Goal: Transaction & Acquisition: Purchase product/service

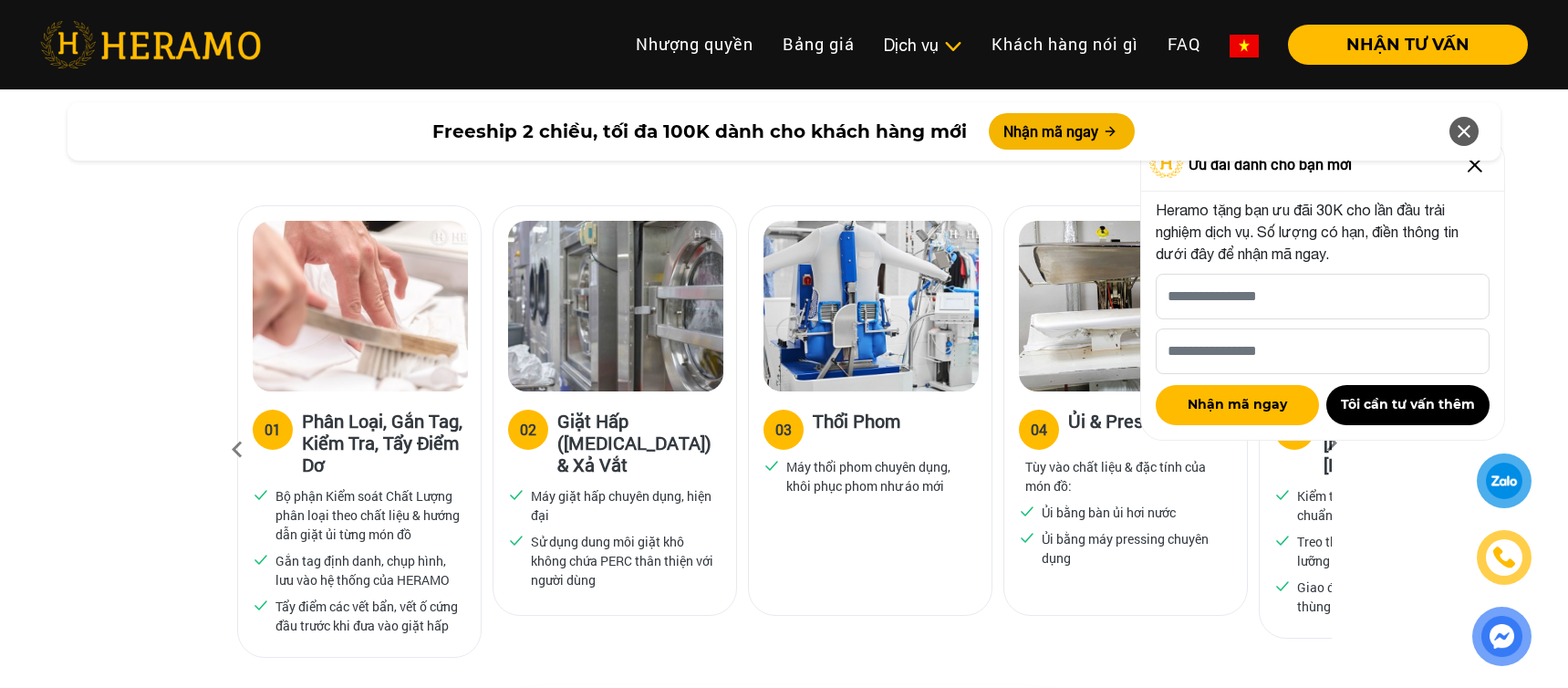
scroll to position [1149, 0]
click at [1464, 129] on icon at bounding box center [1463, 131] width 22 height 33
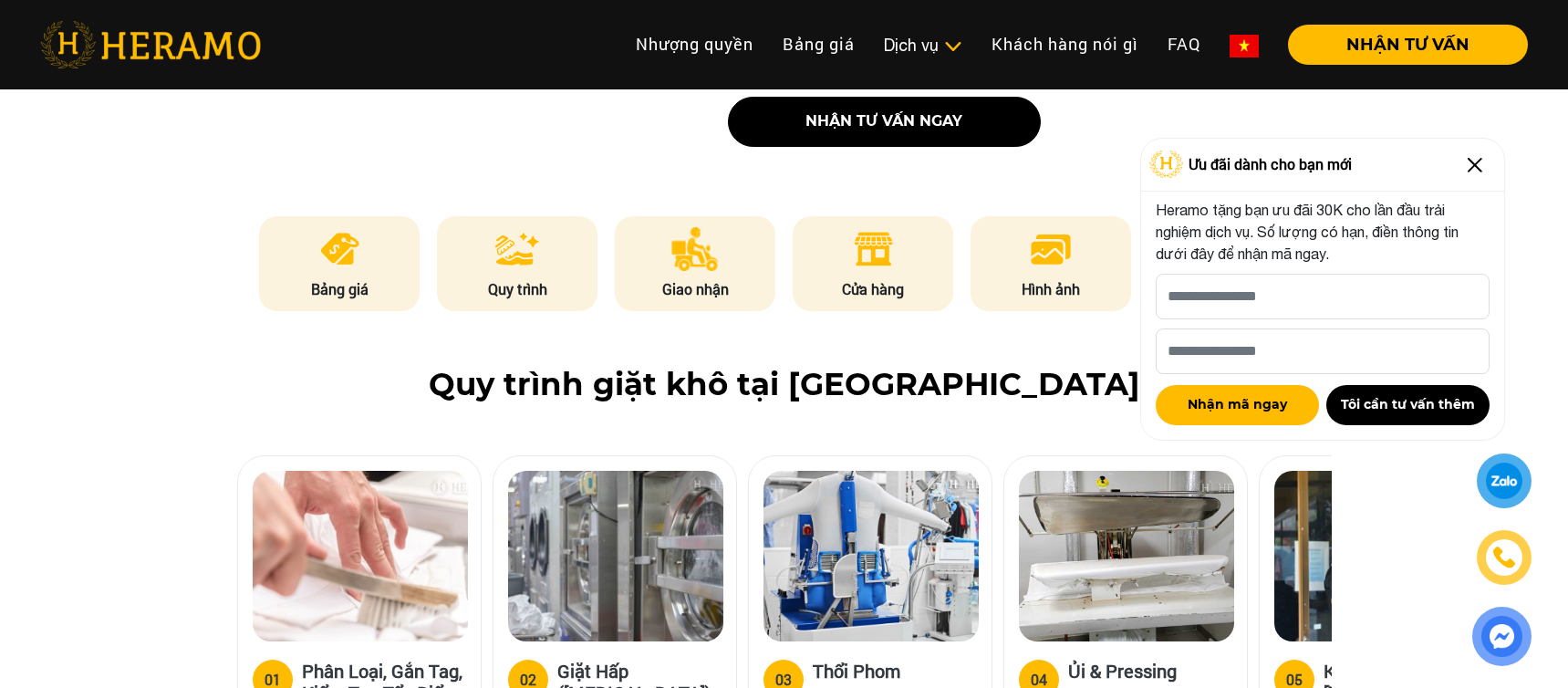
scroll to position [888, 0]
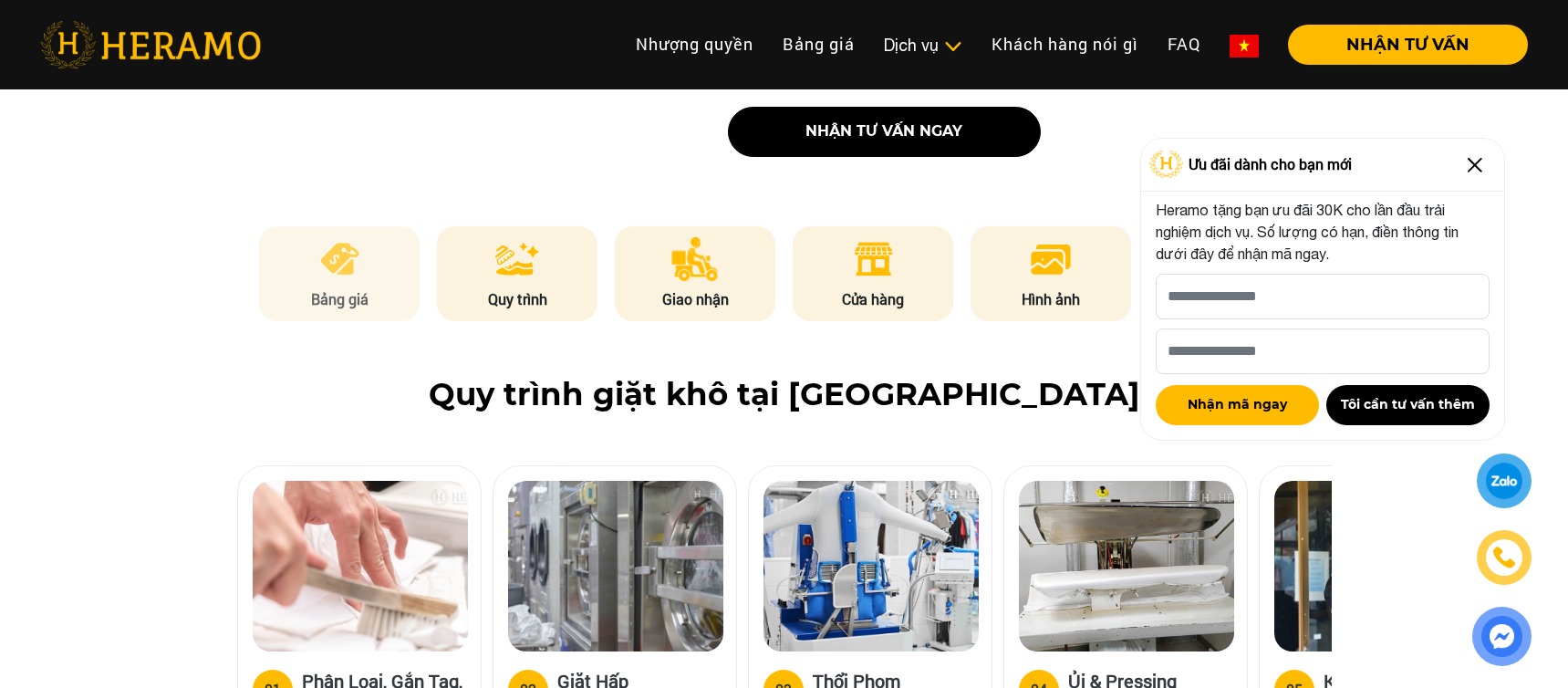
click at [306, 227] on li "Bảng giá" at bounding box center [339, 273] width 160 height 95
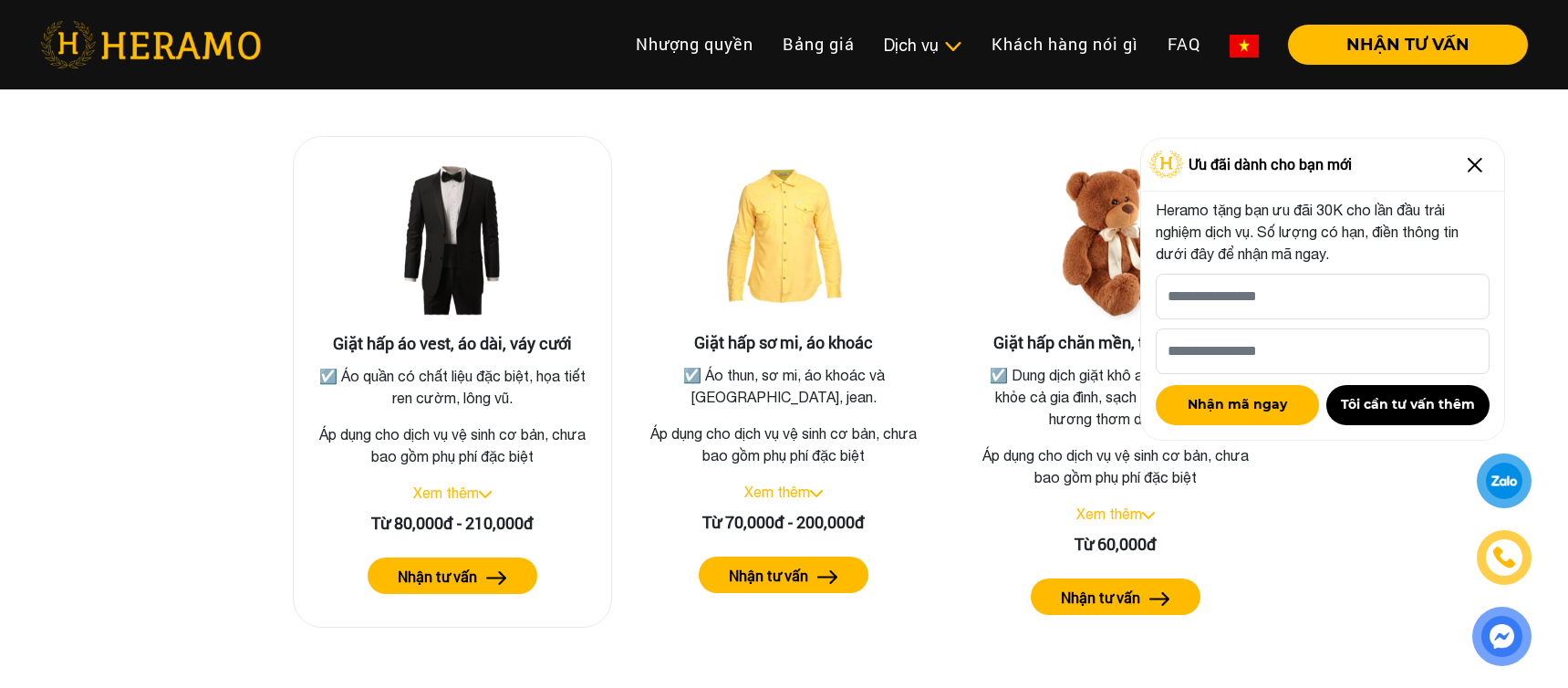
scroll to position [3354, 0]
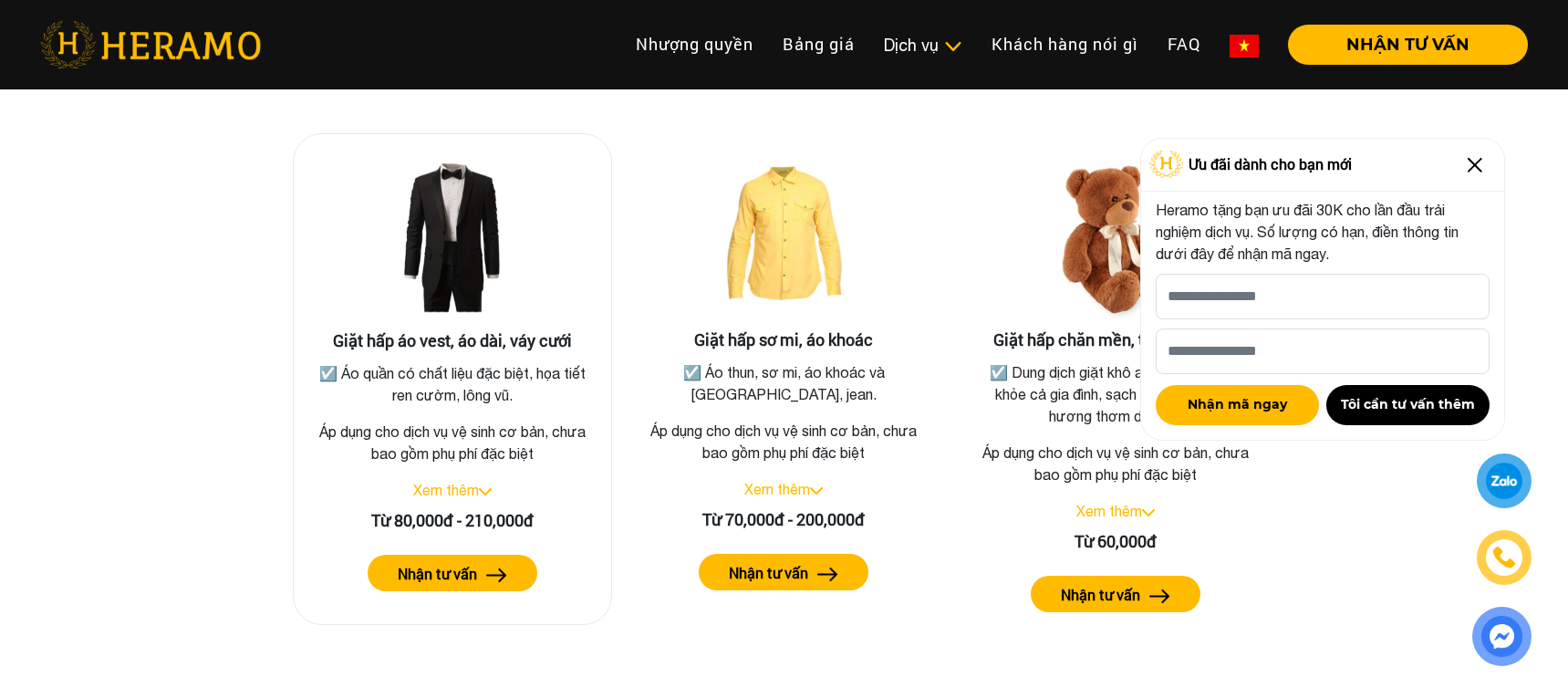
click at [470, 481] on link "Xem thêm" at bounding box center [446, 490] width 66 height 17
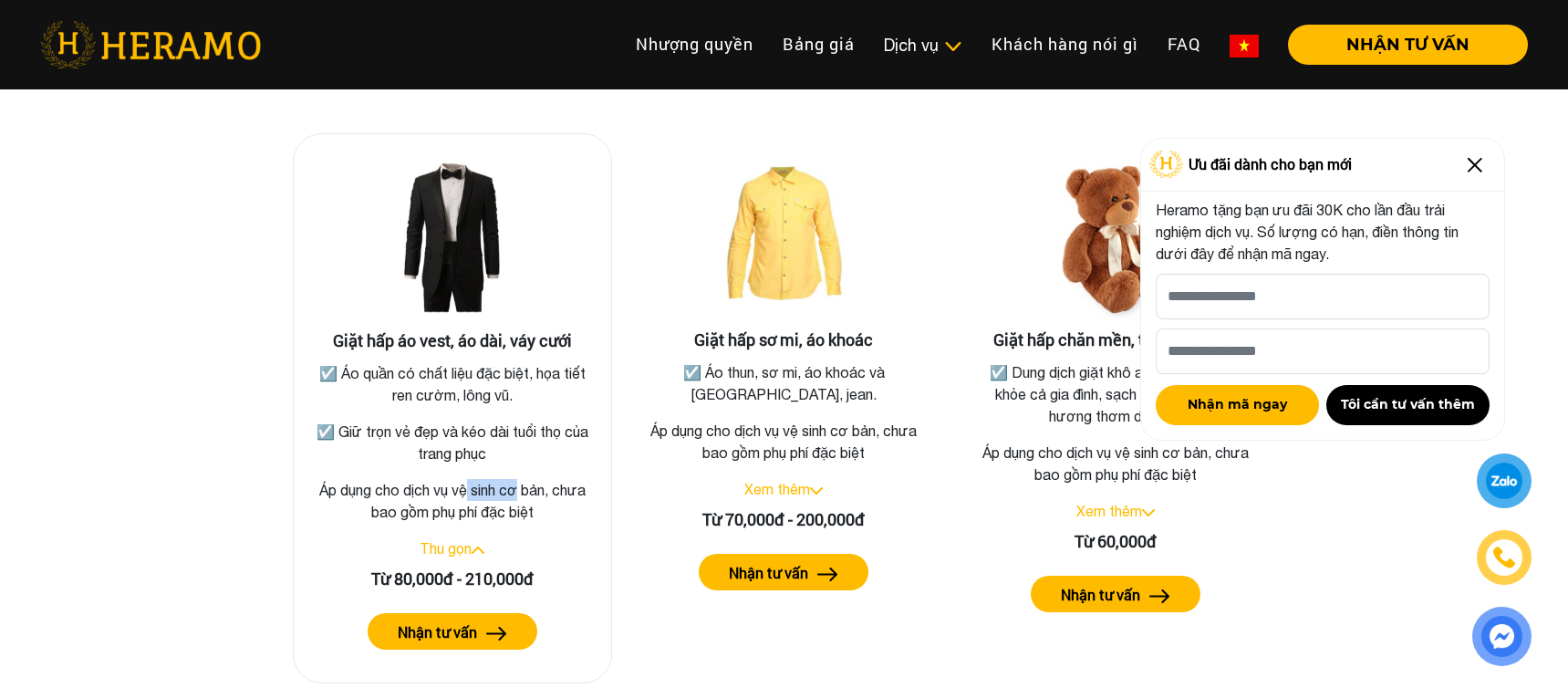
drag, startPoint x: 469, startPoint y: 464, endPoint x: 517, endPoint y: 467, distance: 48.1
click at [517, 479] on p "Áp dụng cho dịch vụ vệ sinh cơ bản, chưa bao gồm phụ phí đặc biệt" at bounding box center [452, 501] width 288 height 44
drag, startPoint x: 437, startPoint y: 486, endPoint x: 551, endPoint y: 487, distance: 114.0
click at [551, 487] on p "Áp dụng cho dịch vụ vệ sinh cơ bản, chưa bao gồm phụ phí đặc biệt" at bounding box center [452, 501] width 288 height 44
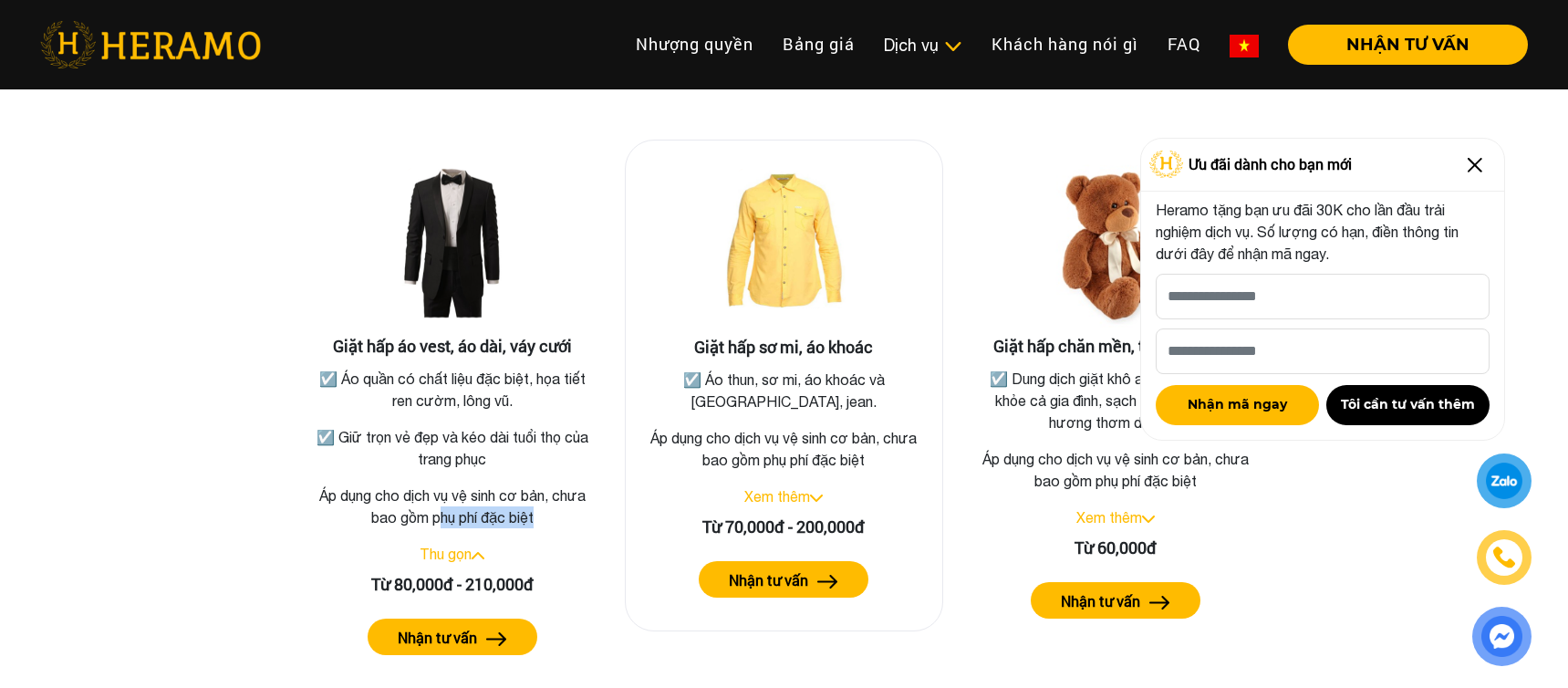
scroll to position [3344, 0]
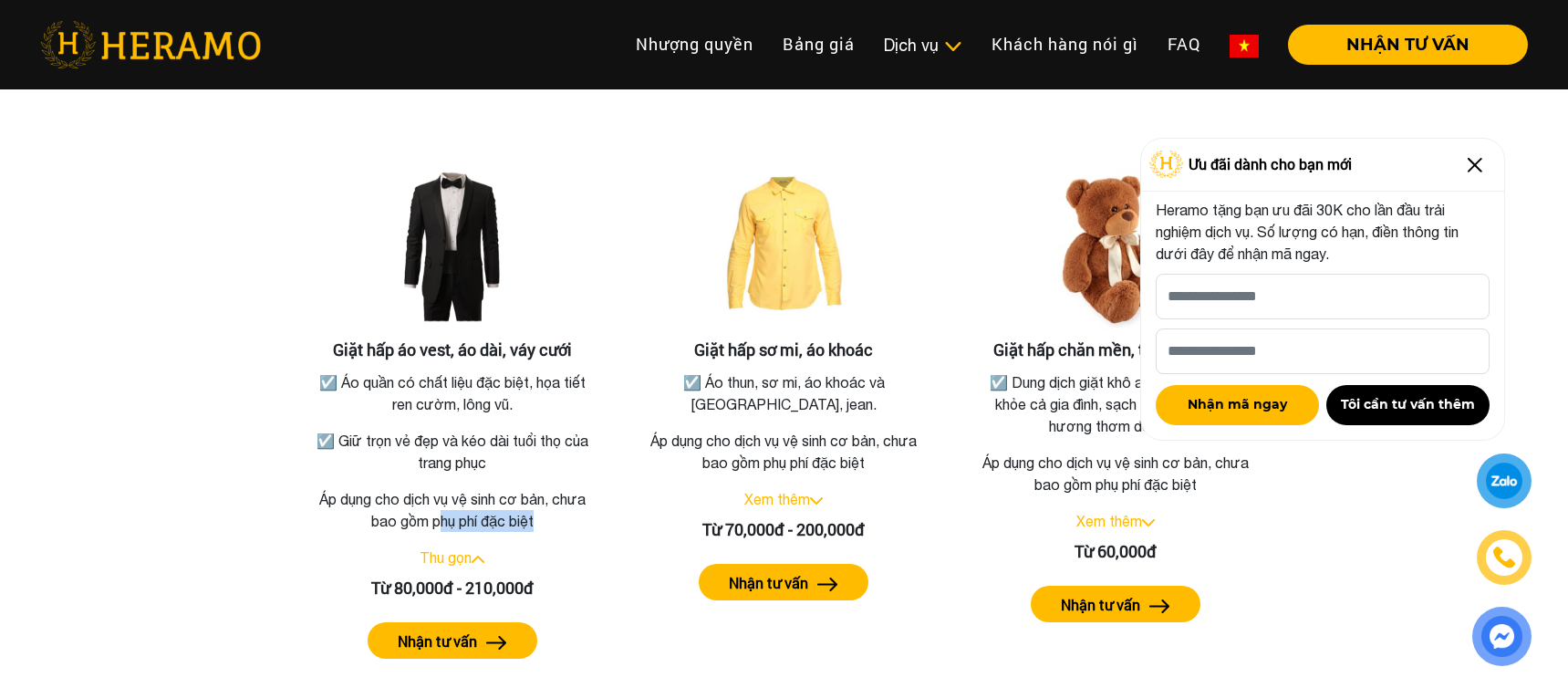
click at [1478, 168] on img at bounding box center [1474, 165] width 29 height 29
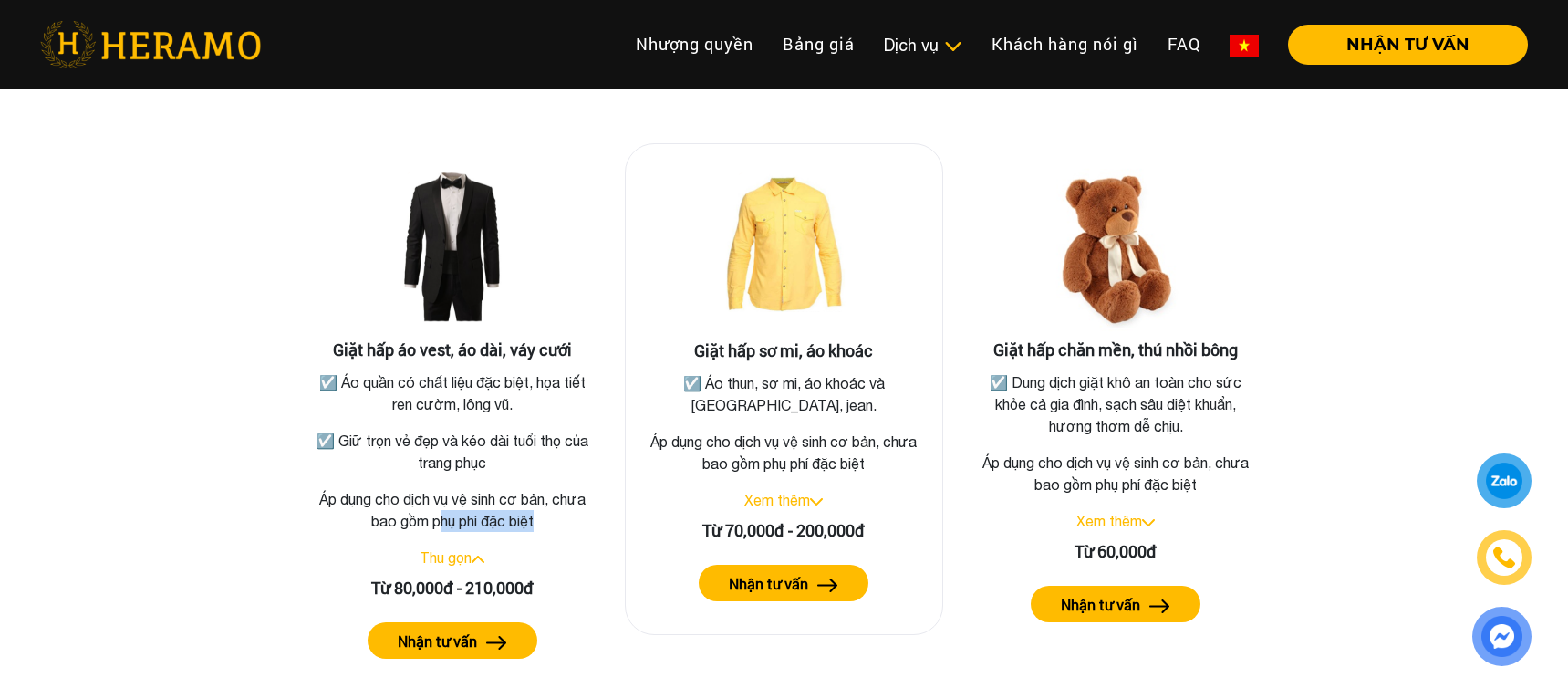
click at [803, 491] on link "Xem thêm" at bounding box center [777, 500] width 66 height 17
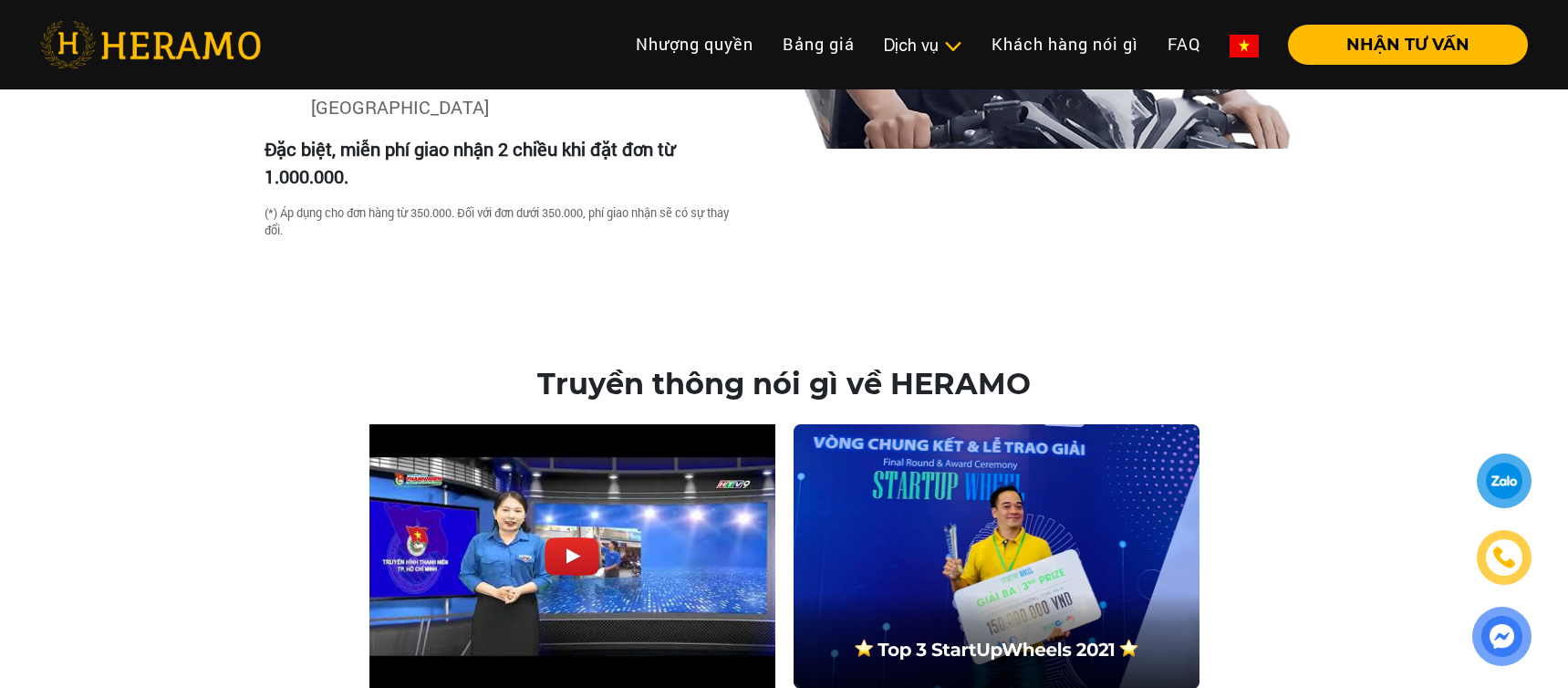
scroll to position [5699, 0]
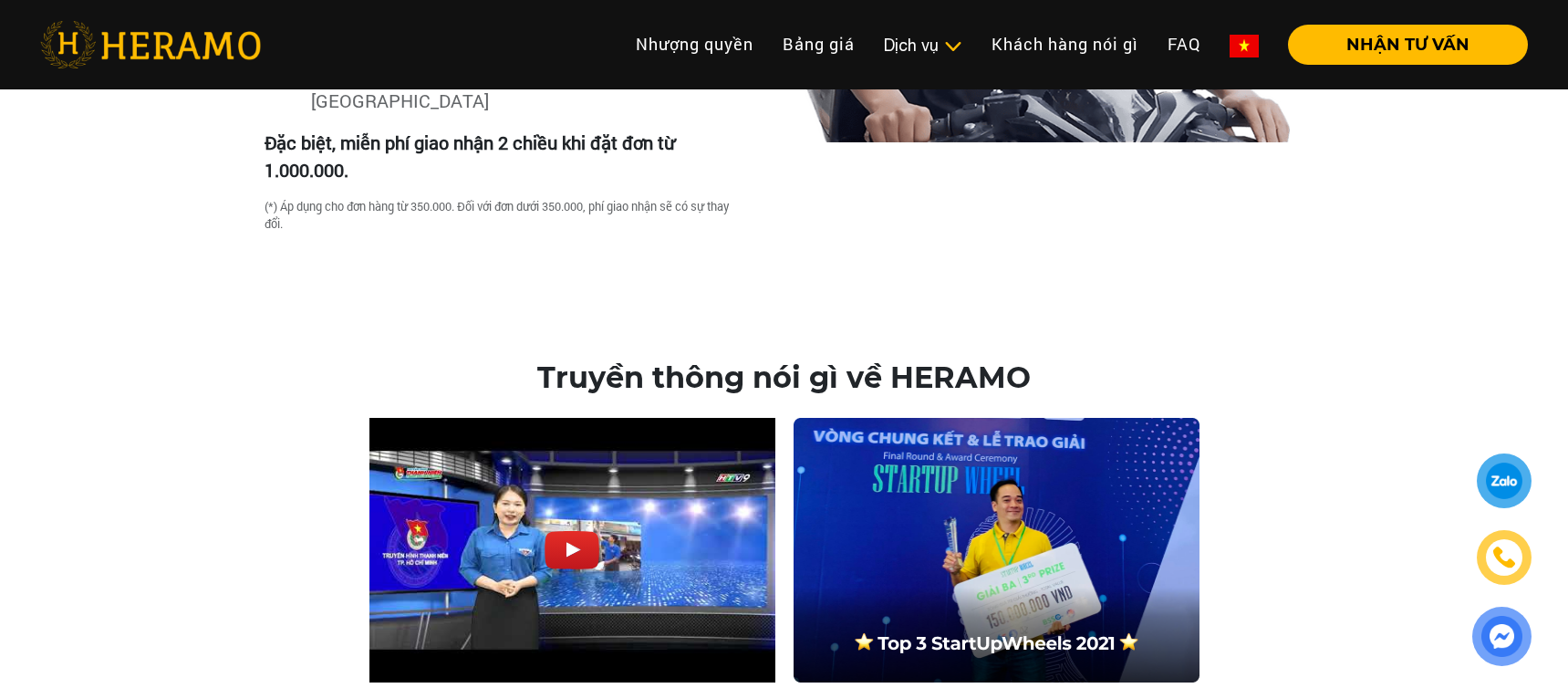
click at [575, 531] on img at bounding box center [572, 549] width 54 height 38
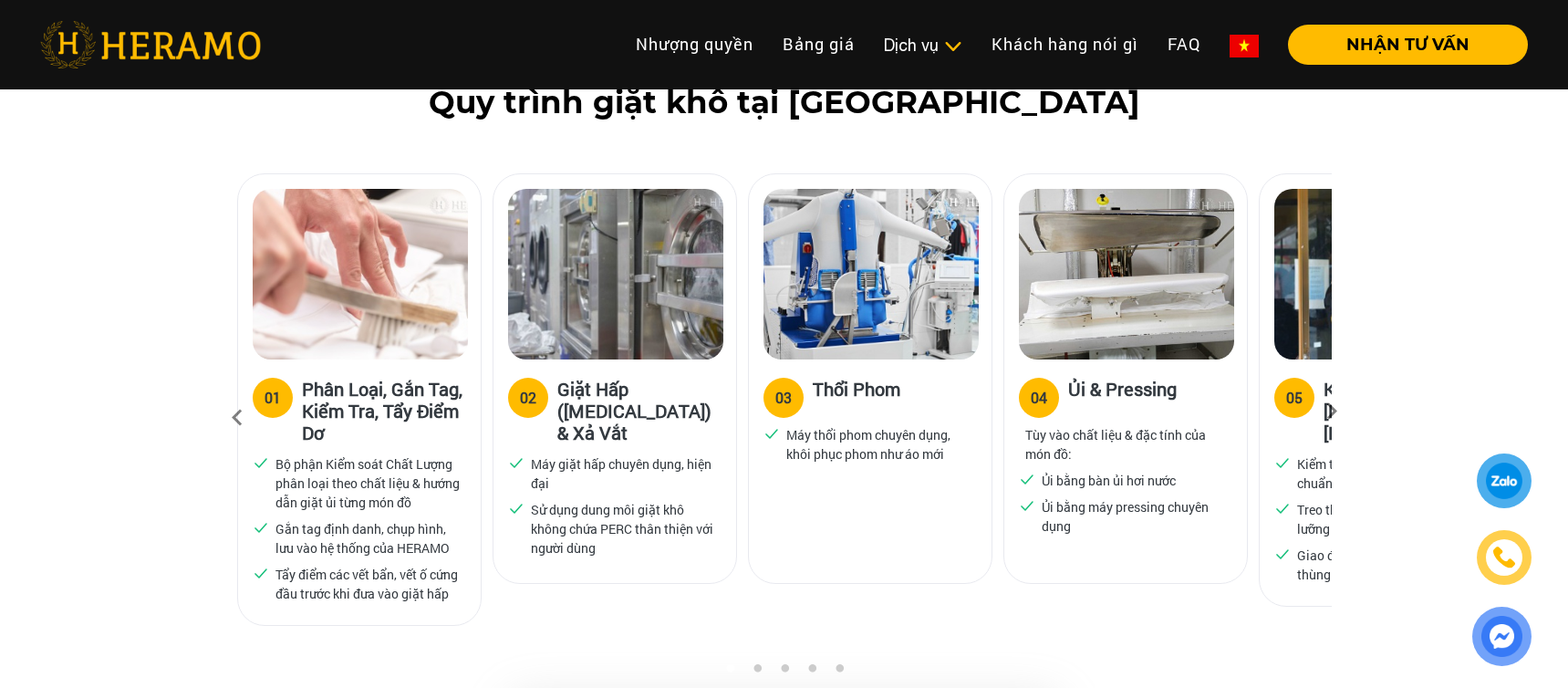
scroll to position [1176, 0]
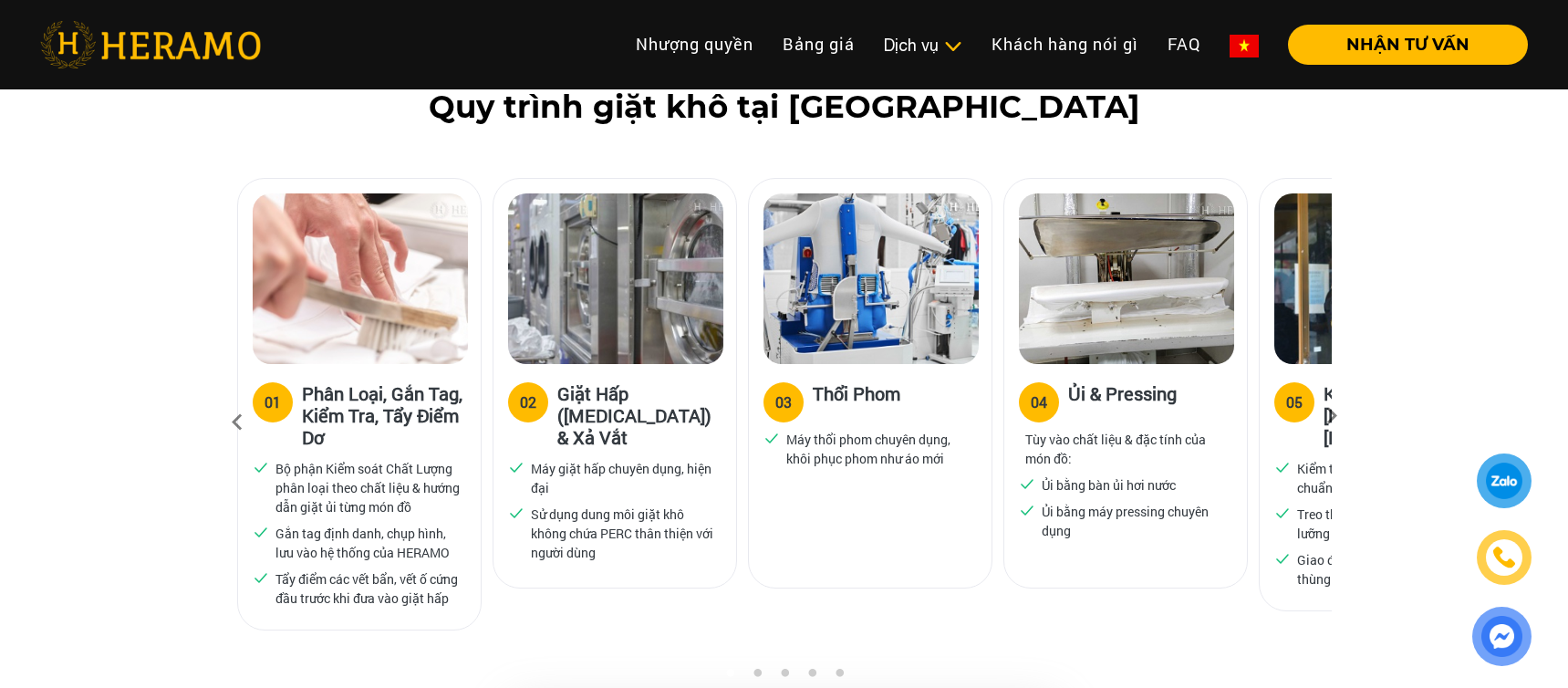
click at [1335, 416] on icon at bounding box center [1331, 421] width 33 height 12
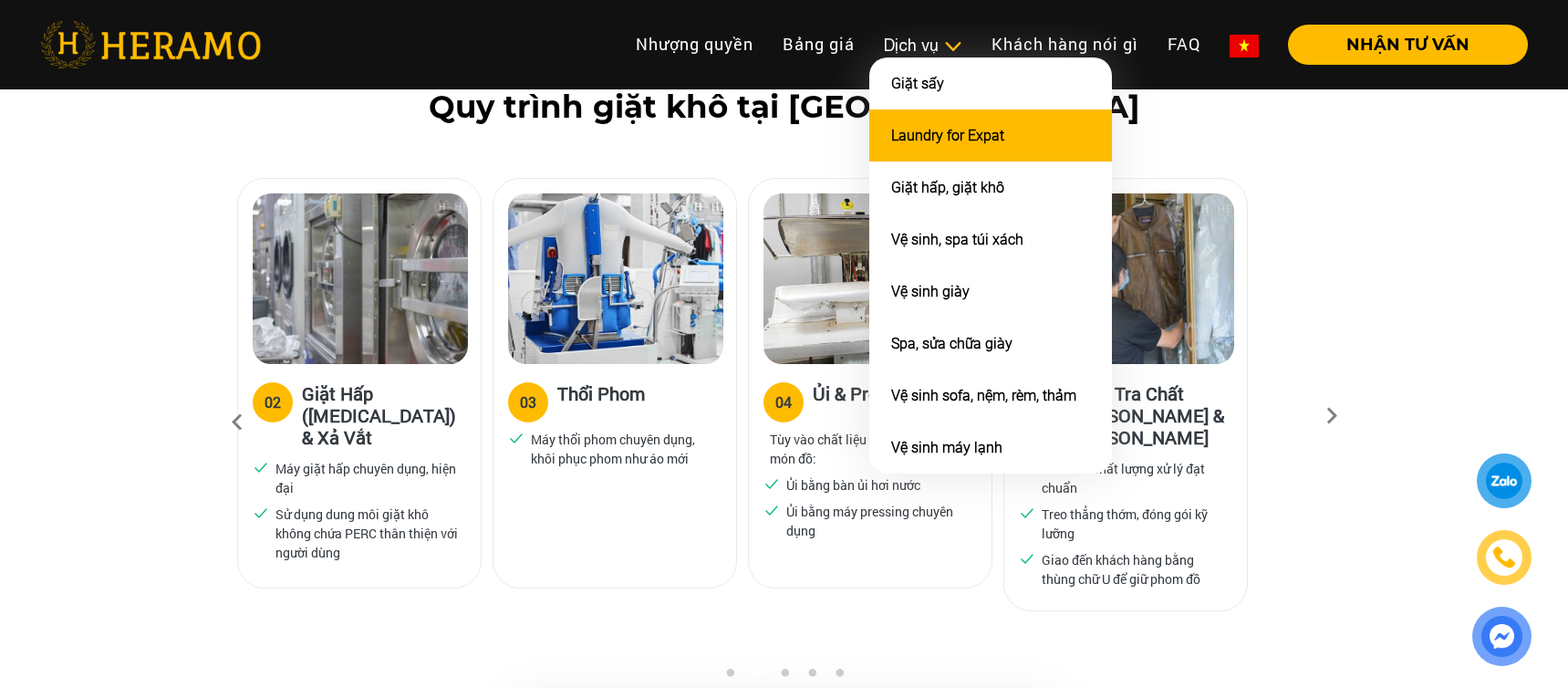
click at [923, 128] on link "Laundry for Expat" at bounding box center [947, 135] width 113 height 18
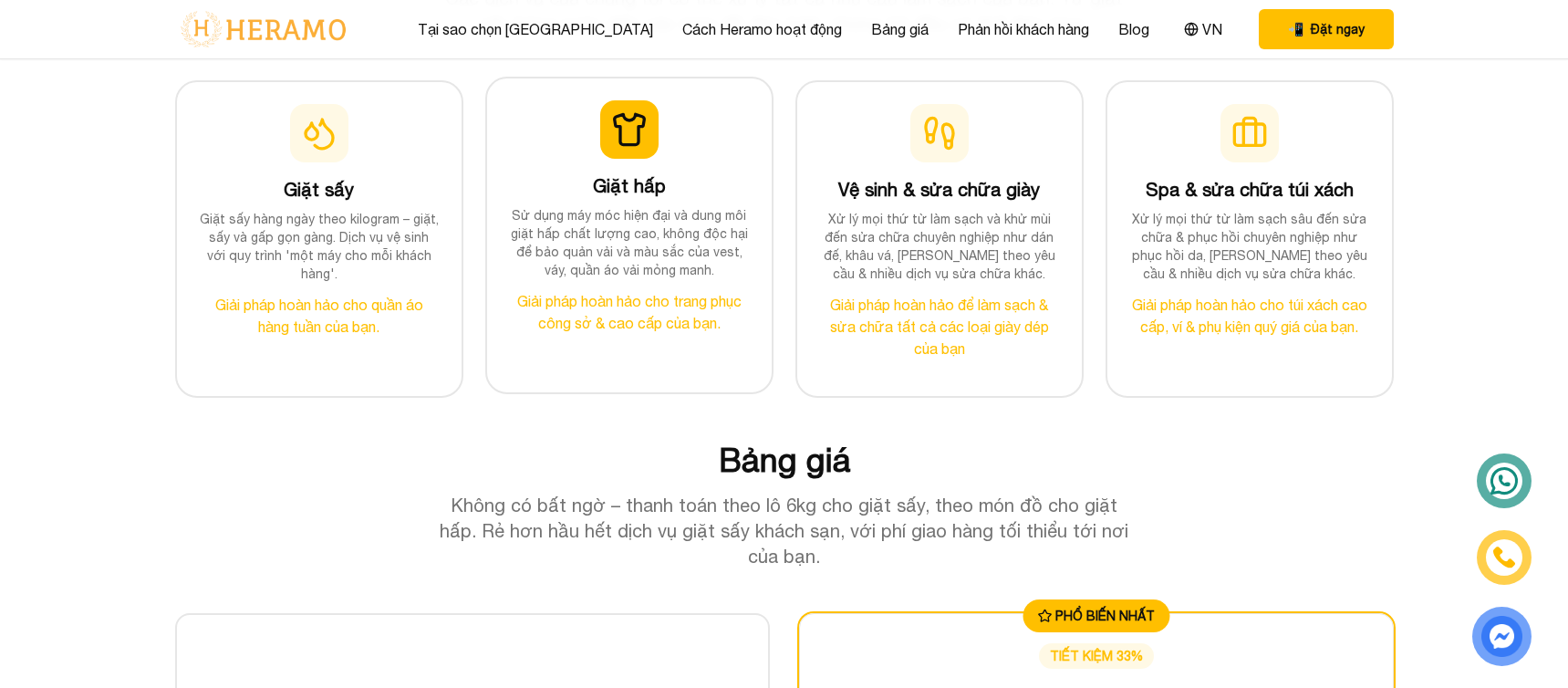
scroll to position [1883, 0]
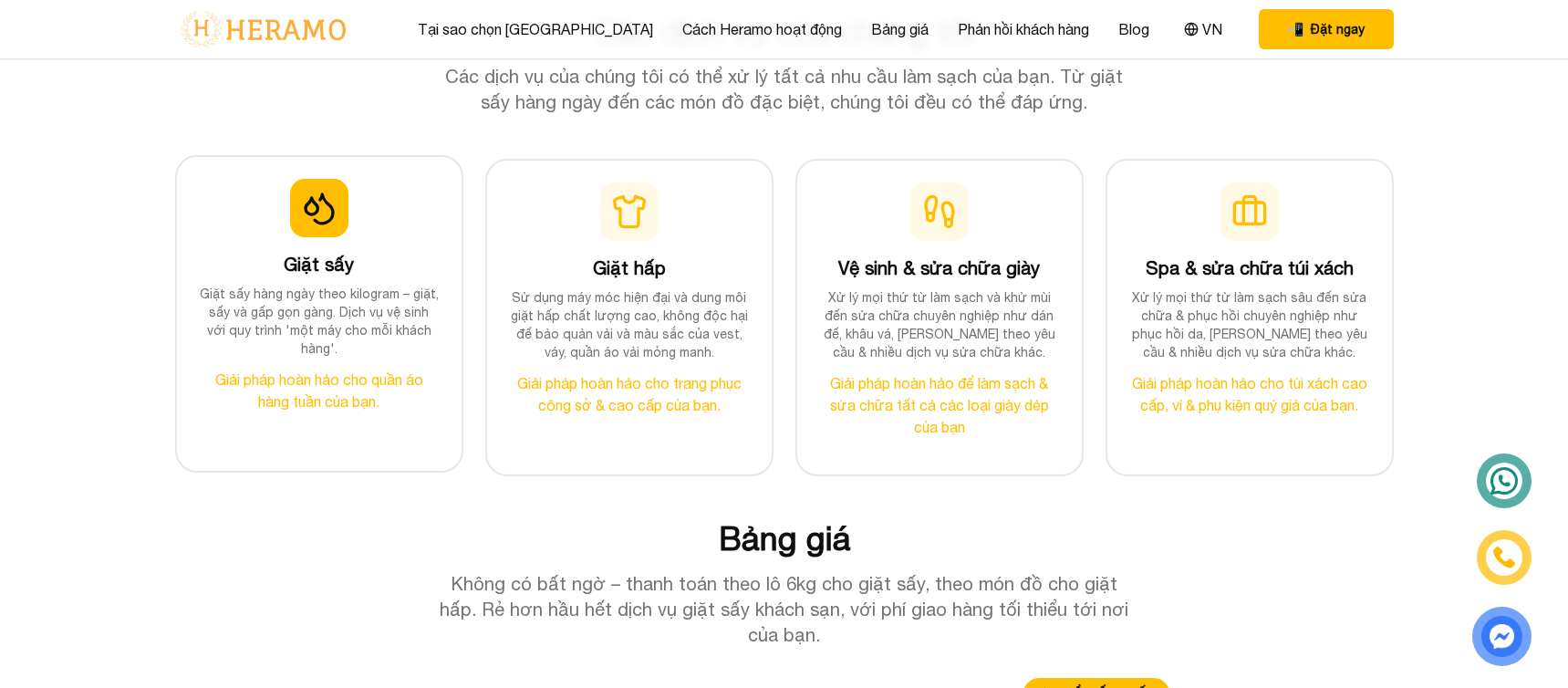
click at [319, 345] on div "Giặt sấy Giặt sấy hàng ngày theo kilogram – giặt, sấy và gấp gọn gàng. Dịch vụ …" at bounding box center [318, 295] width 241 height 233
click at [331, 376] on p "Giải pháp hoàn hảo cho quần áo hàng tuần của bạn." at bounding box center [318, 390] width 241 height 44
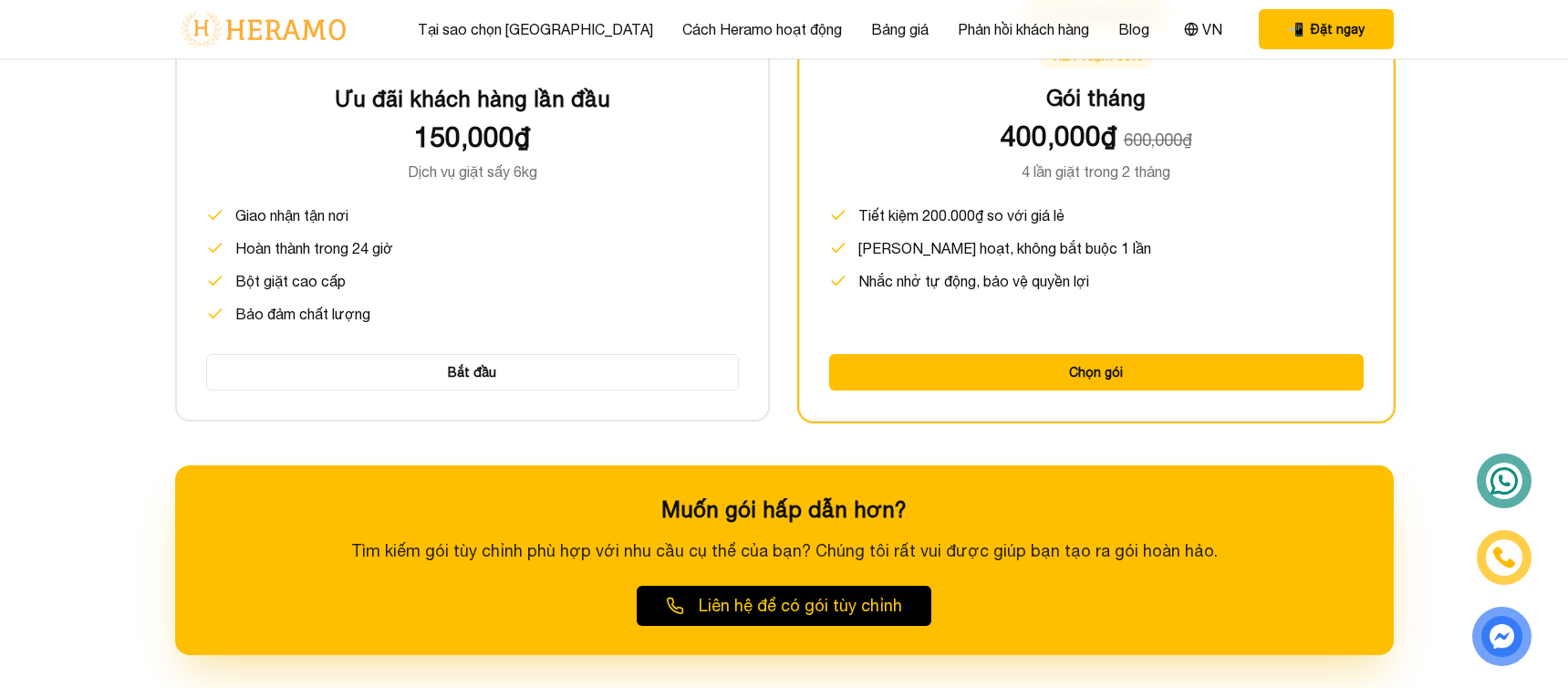
scroll to position [2601, 0]
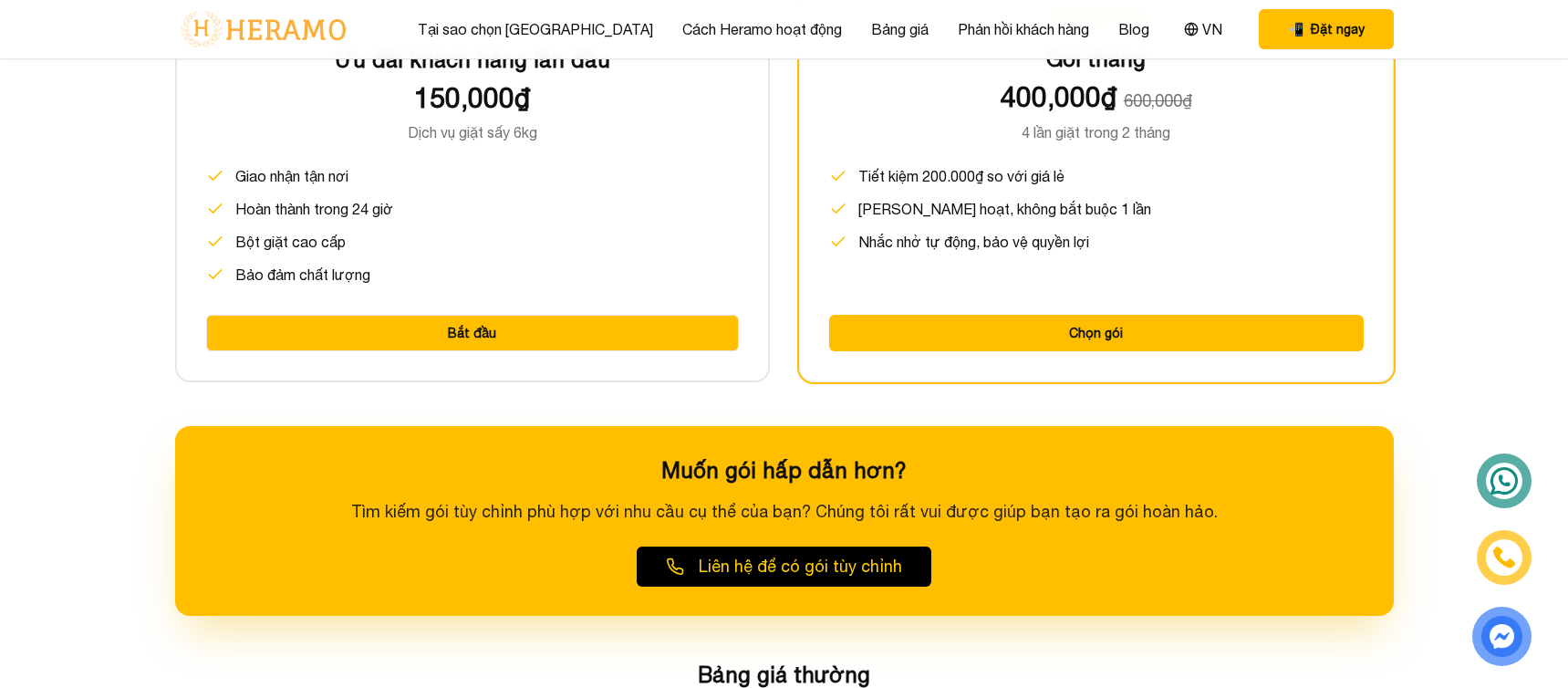
click at [404, 340] on button "Bắt đầu" at bounding box center [472, 332] width 533 height 37
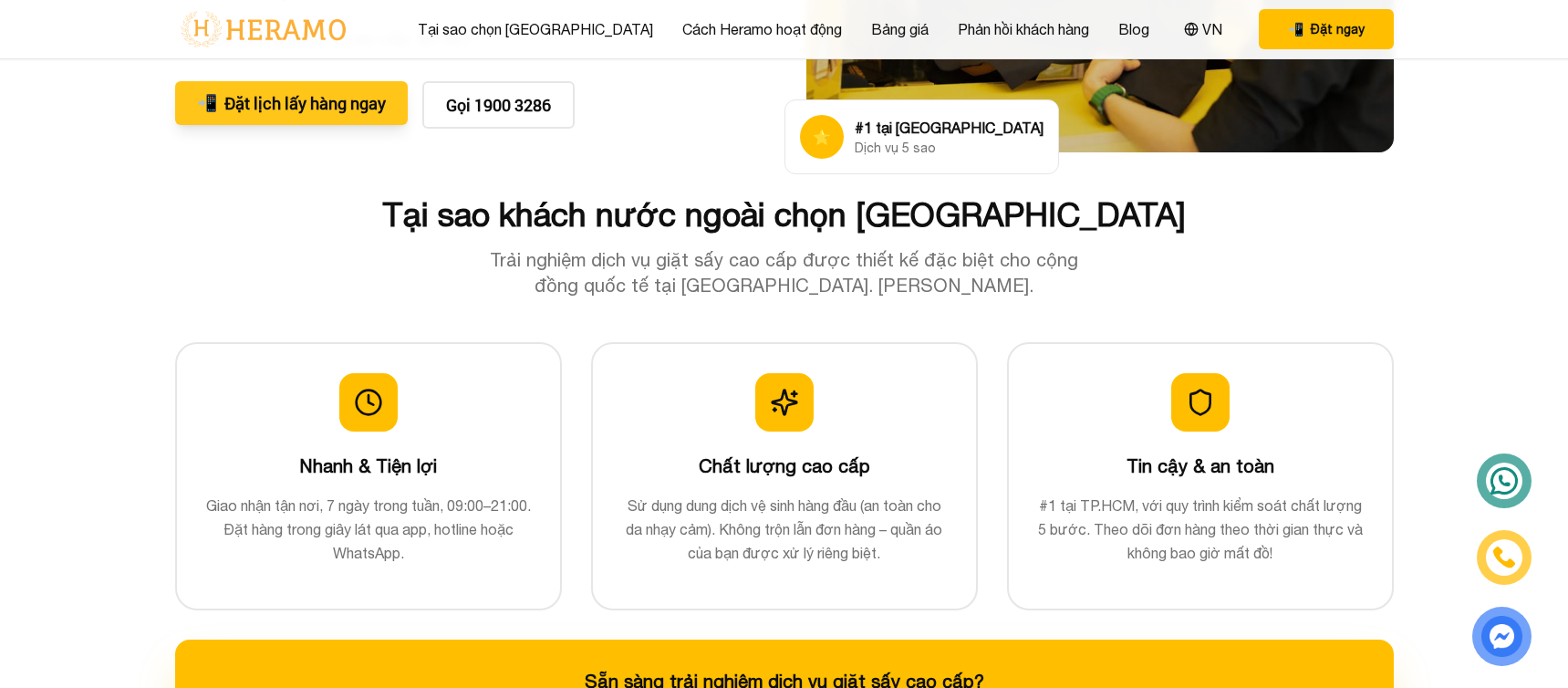
scroll to position [410, 0]
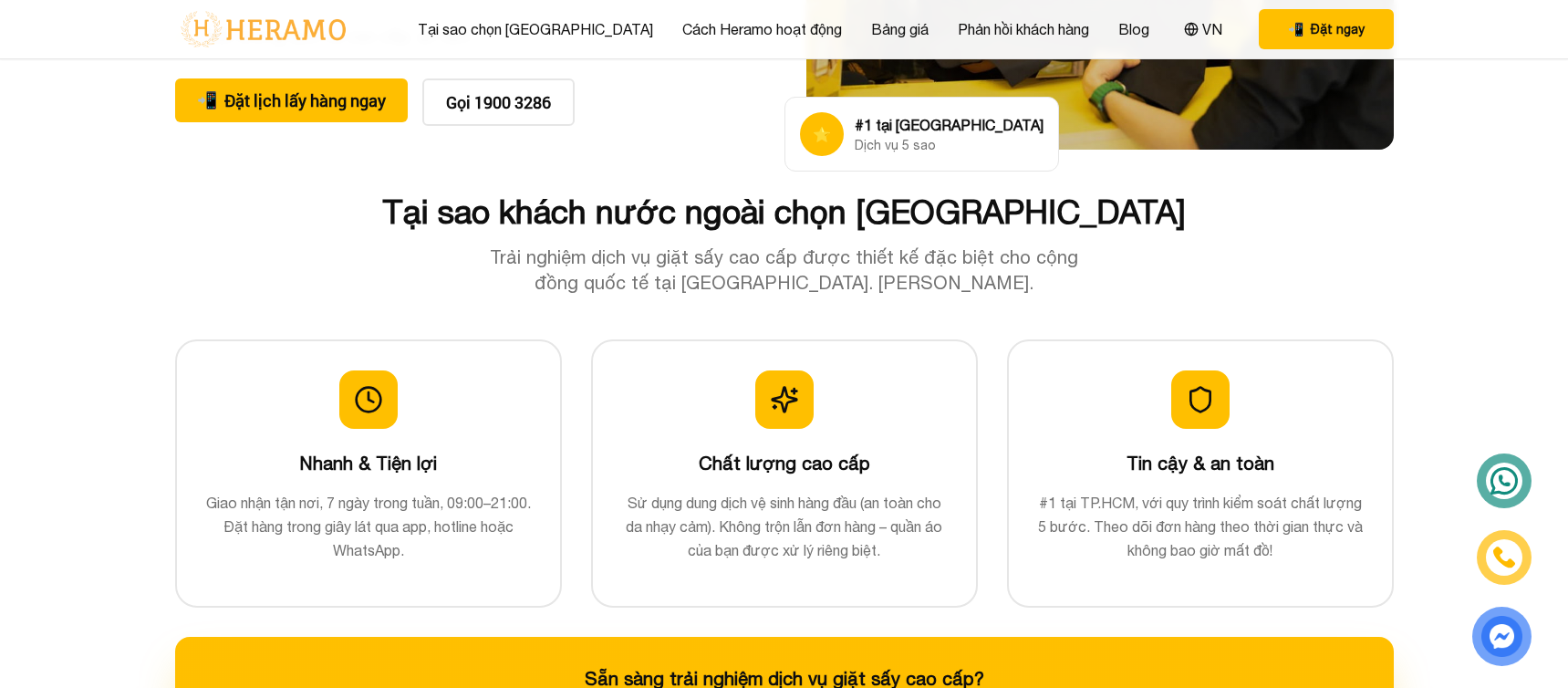
click at [1500, 640] on img at bounding box center [1502, 637] width 50 height 49
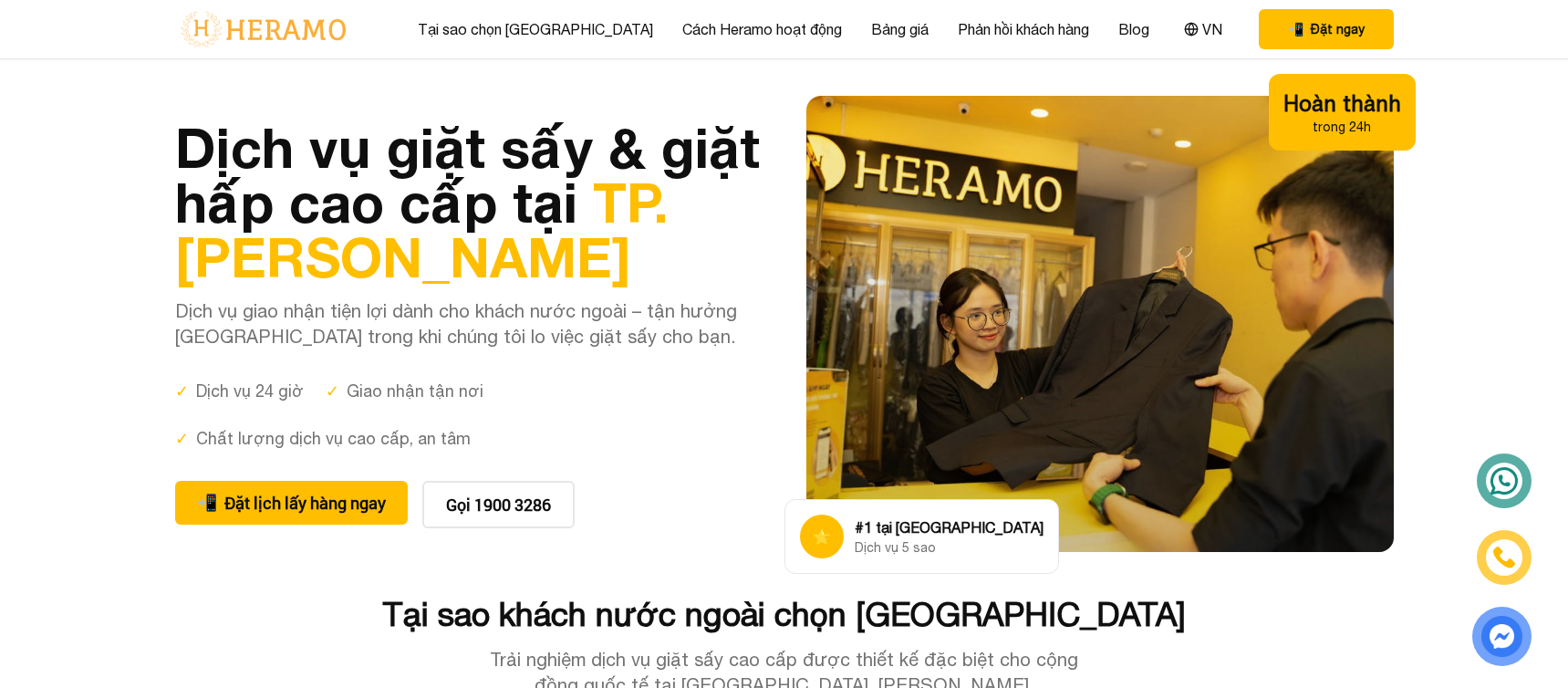
scroll to position [0, 0]
